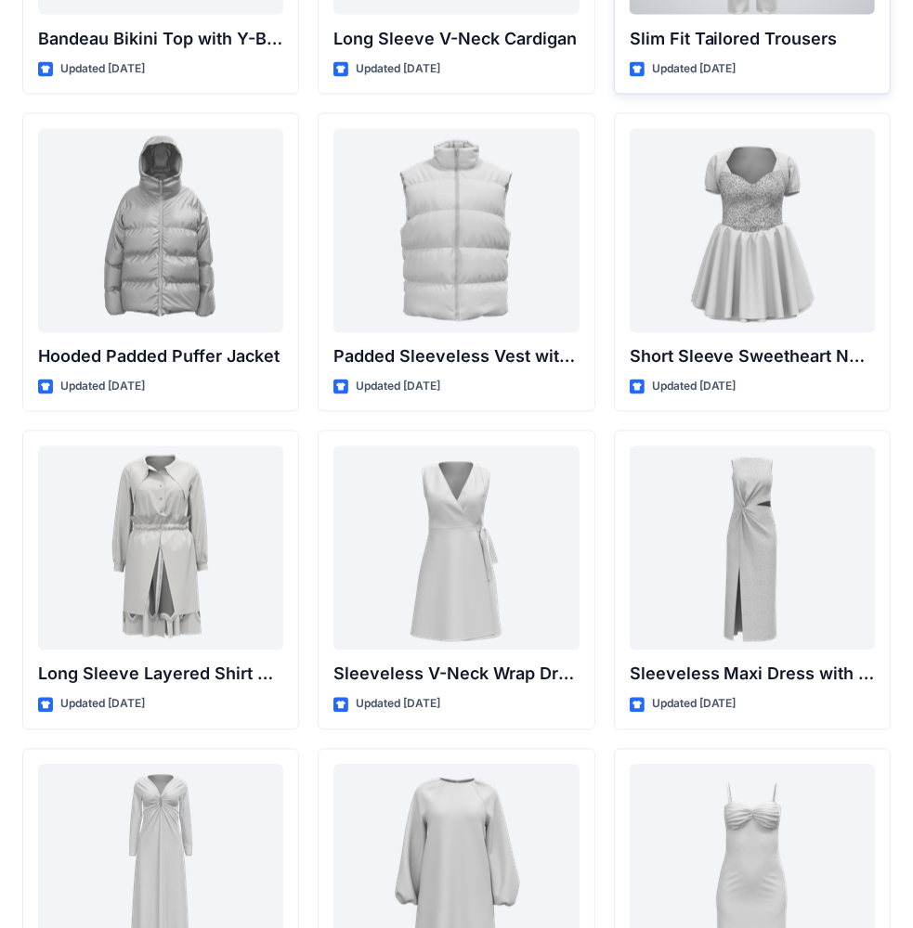
scroll to position [2228, 0]
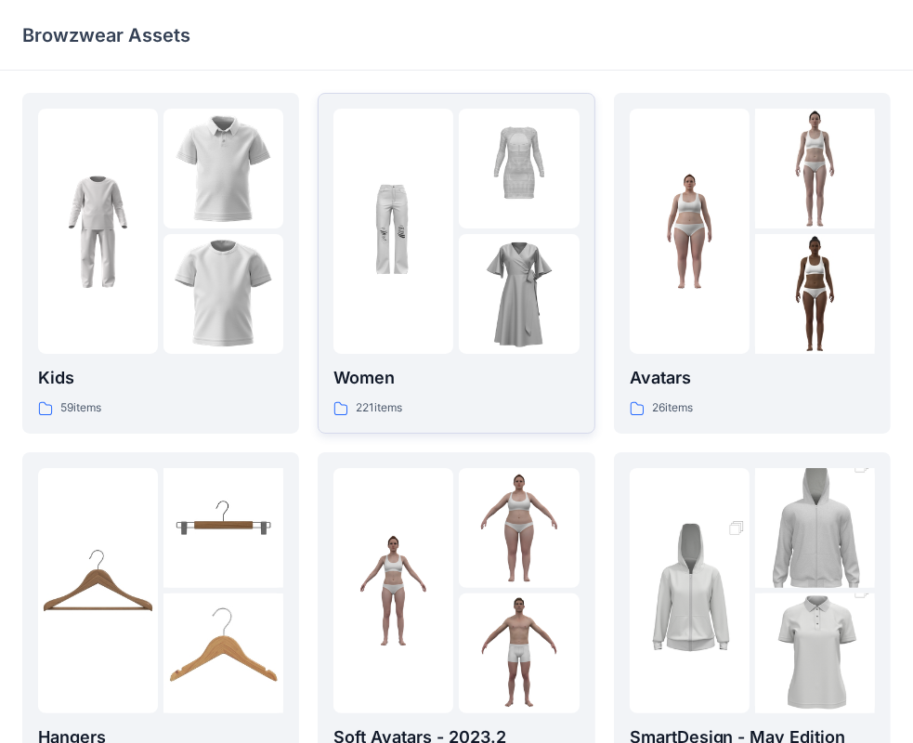
click at [495, 264] on img at bounding box center [519, 294] width 120 height 120
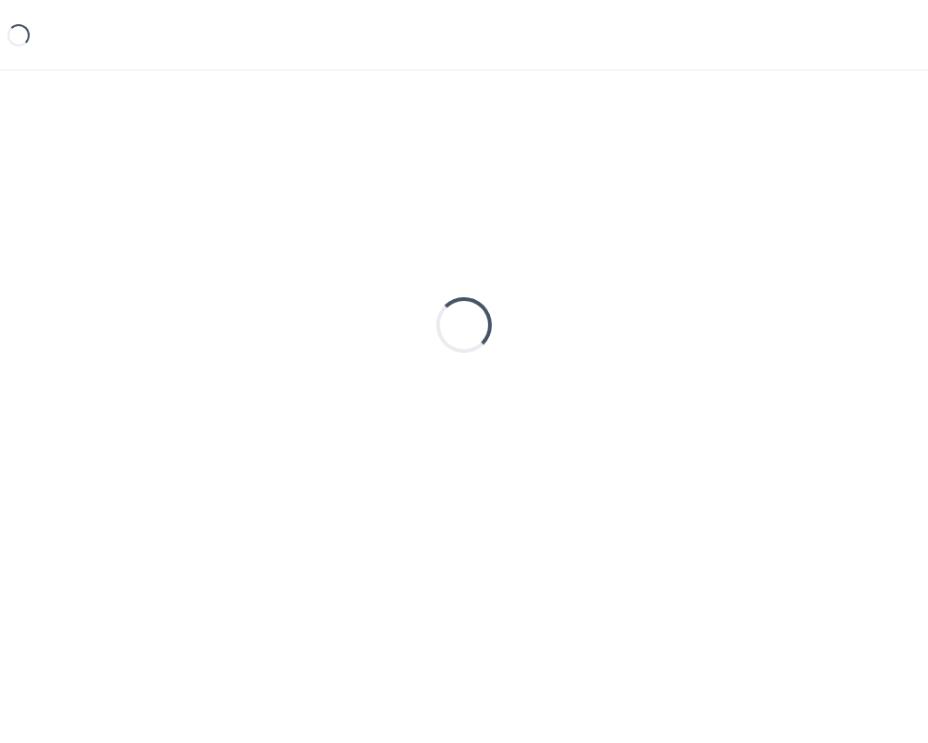
click at [495, 264] on div "Loading..." at bounding box center [464, 325] width 884 height 464
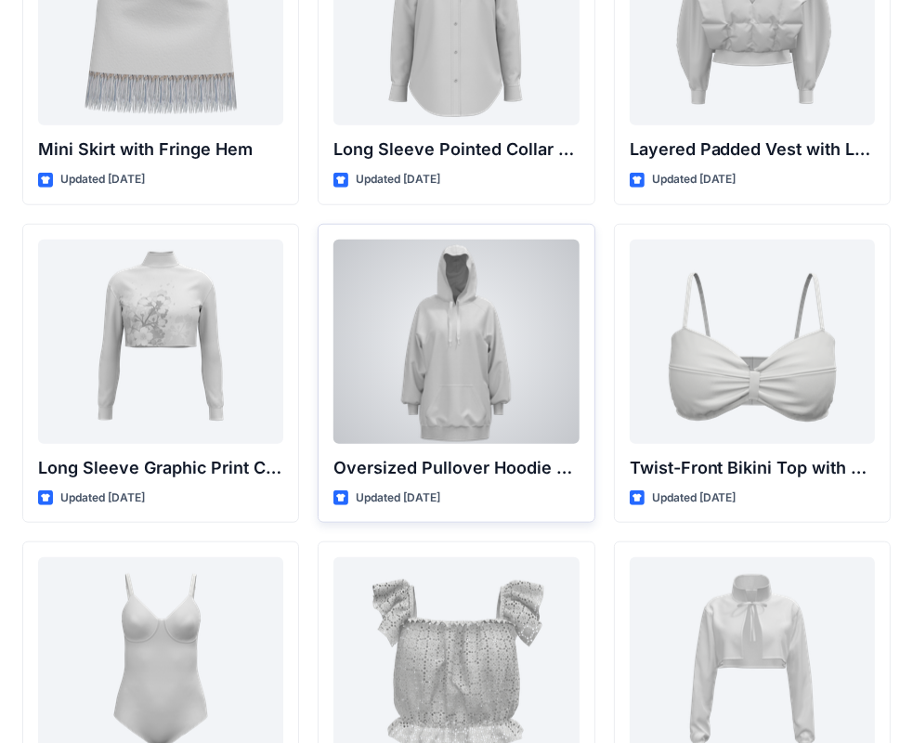
scroll to position [5710, 0]
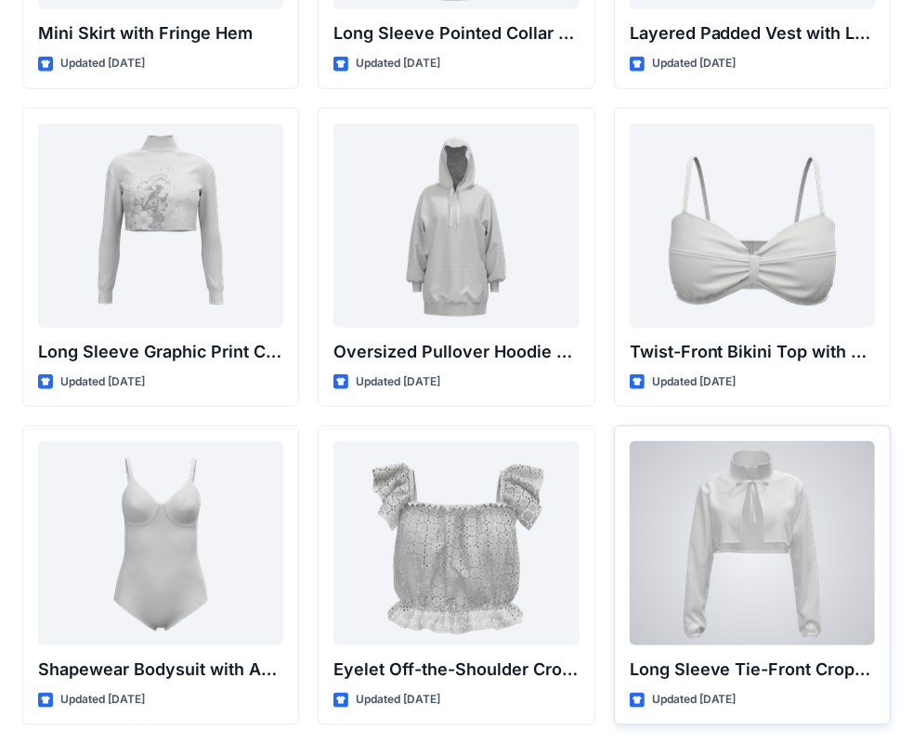
click at [828, 535] on div at bounding box center [752, 543] width 245 height 204
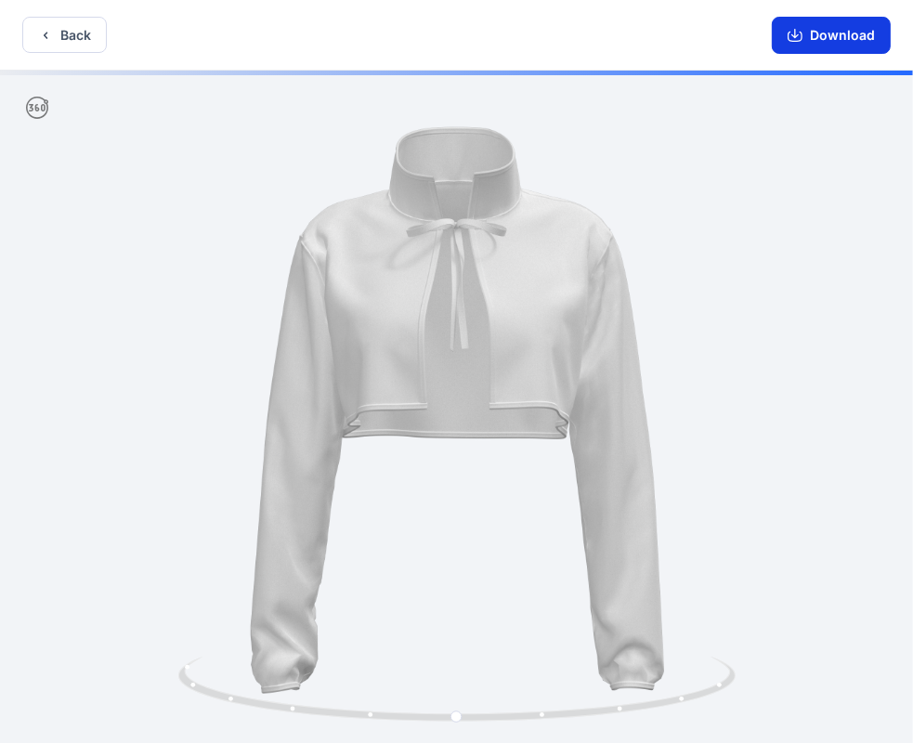
click at [806, 37] on button "Download" at bounding box center [831, 35] width 119 height 37
click at [58, 43] on button "Back" at bounding box center [64, 35] width 84 height 36
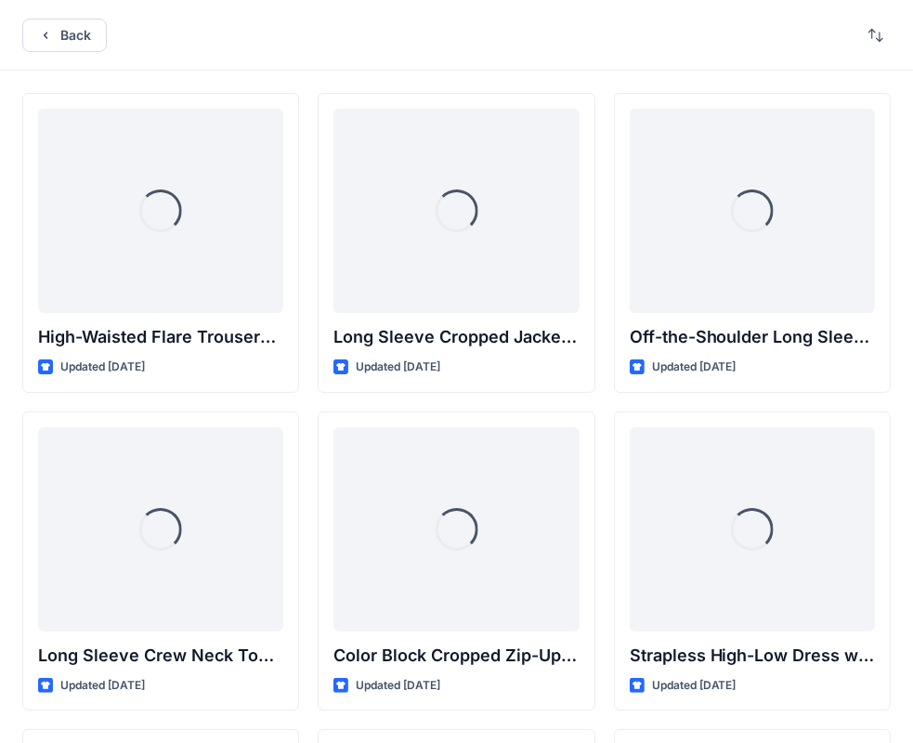
scroll to position [5710, 0]
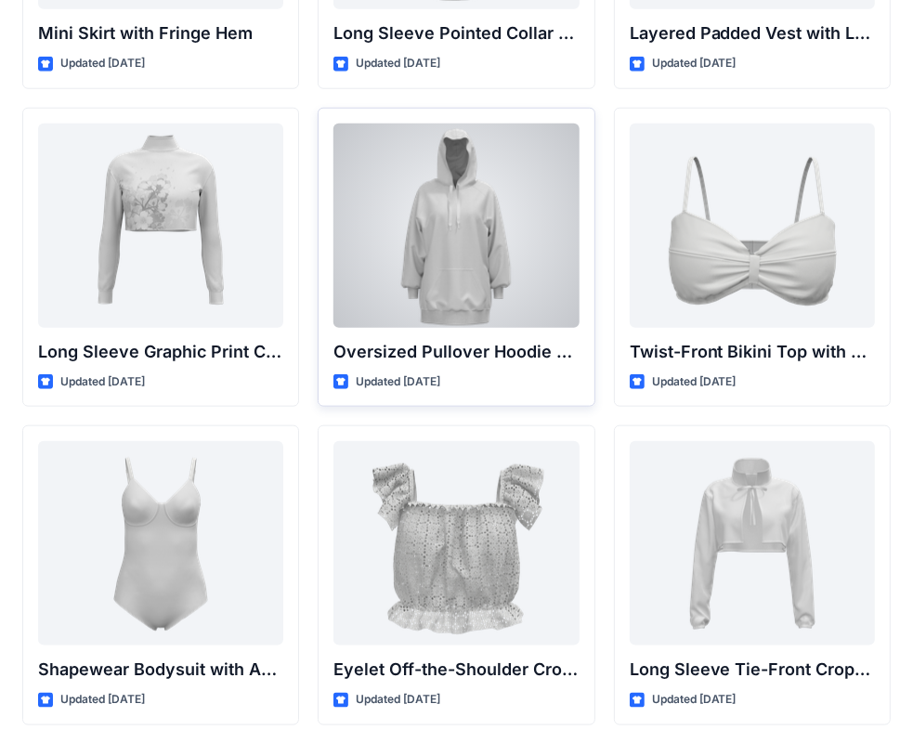
click at [515, 240] on div at bounding box center [455, 225] width 245 height 204
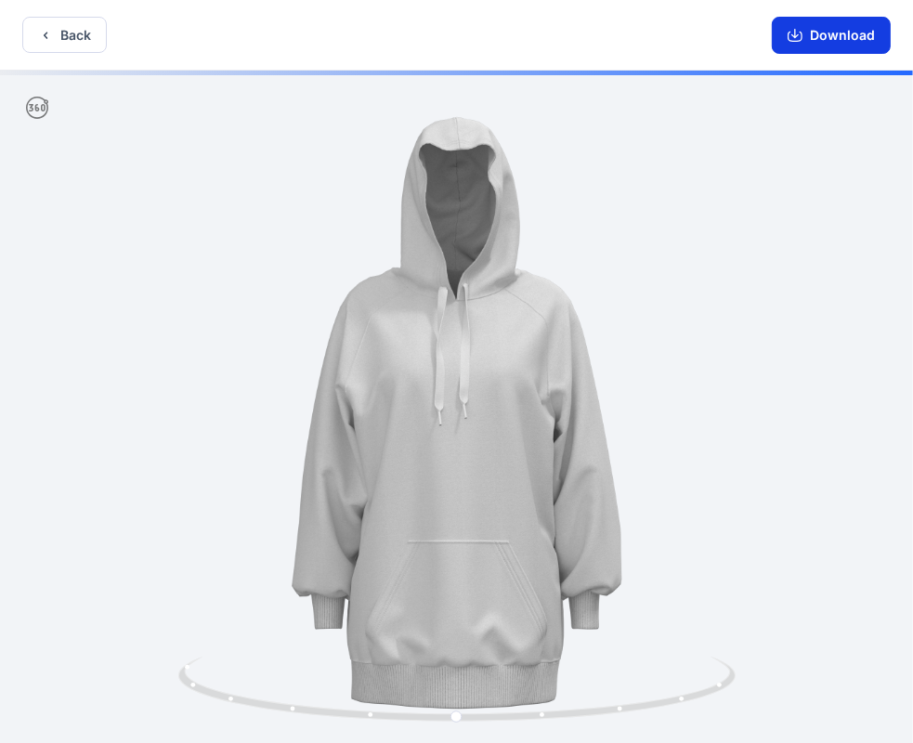
click at [865, 44] on button "Download" at bounding box center [831, 35] width 119 height 37
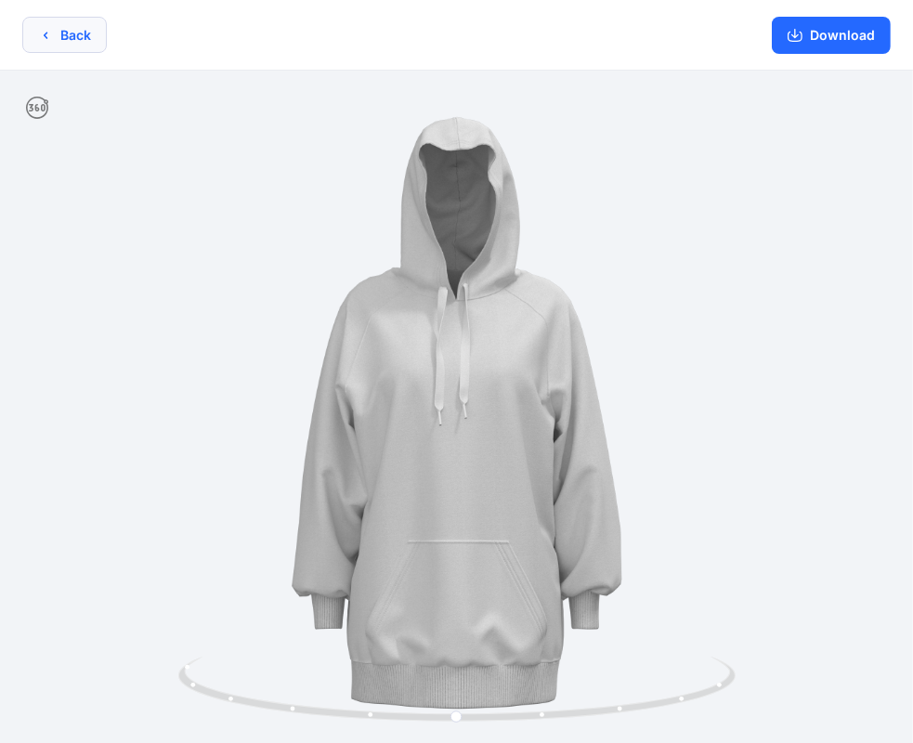
click at [45, 45] on button "Back" at bounding box center [64, 35] width 84 height 36
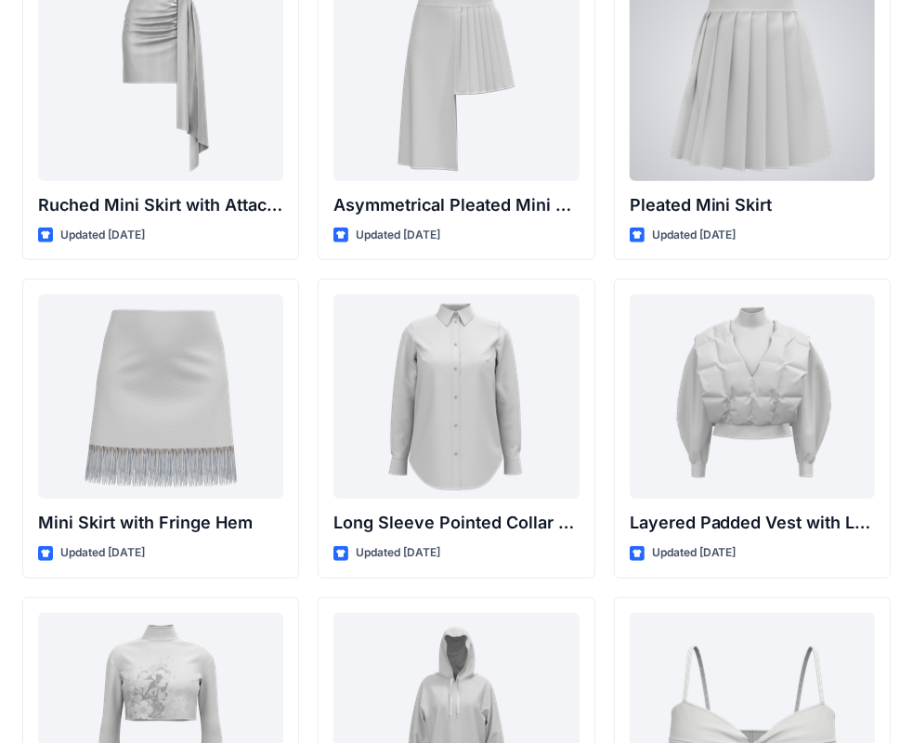
scroll to position [5217, 0]
